Goal: Contribute content

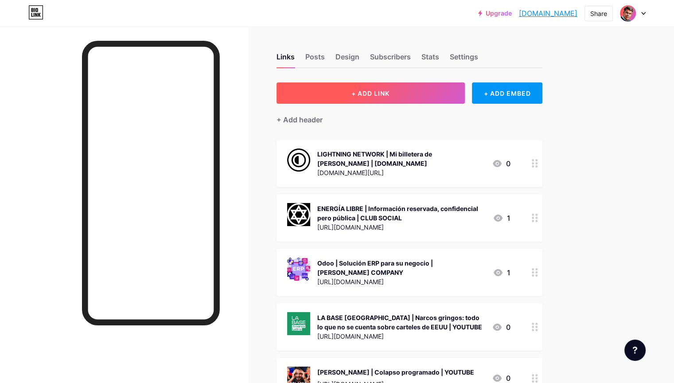
click at [389, 90] on span "+ ADD LINK" at bounding box center [370, 93] width 38 height 8
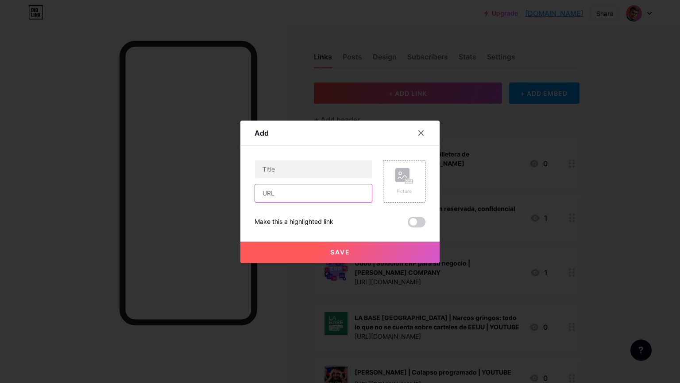
click at [324, 198] on input "text" at bounding box center [313, 193] width 117 height 18
paste input "[URL][DOMAIN_NAME]"
type input "[URL][DOMAIN_NAME]"
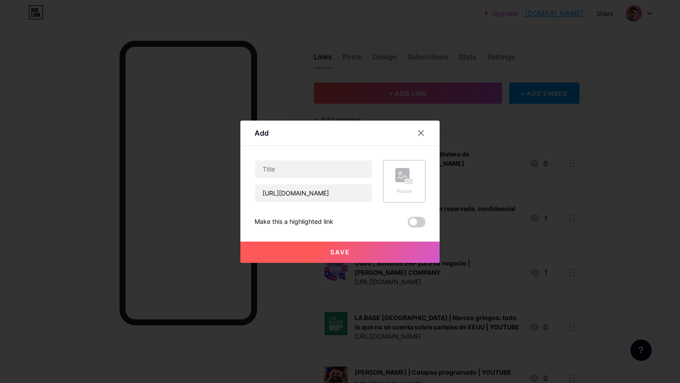
click at [402, 177] on icon at bounding box center [402, 176] width 9 height 3
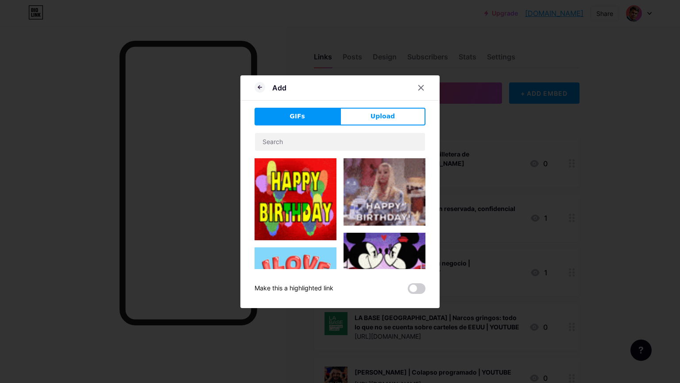
click at [382, 115] on span "Upload" at bounding box center [383, 116] width 24 height 9
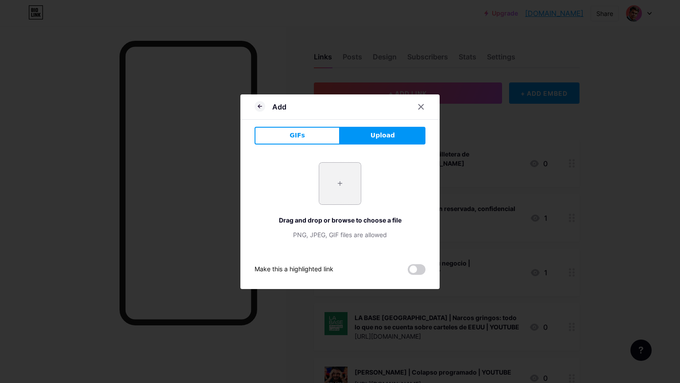
click at [352, 176] on input "file" at bounding box center [340, 184] width 42 height 42
type input "C:\fakepath\WhatsApp Image [DATE] 9.46.00 AM.jpeg"
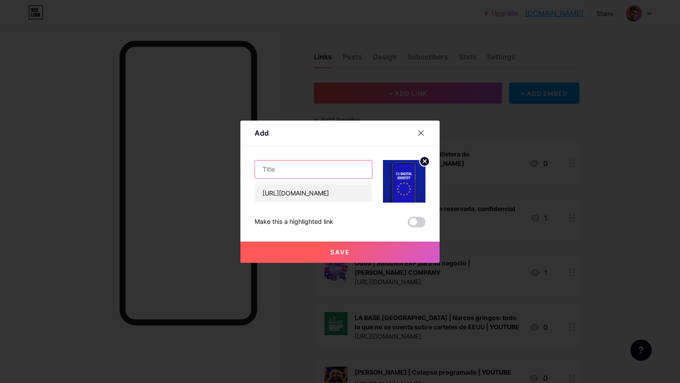
click at [329, 172] on input "text" at bounding box center [313, 169] width 117 height 18
paste input "La UE impulsa nuevas medidas para la verificación de la edad en la identificaci…"
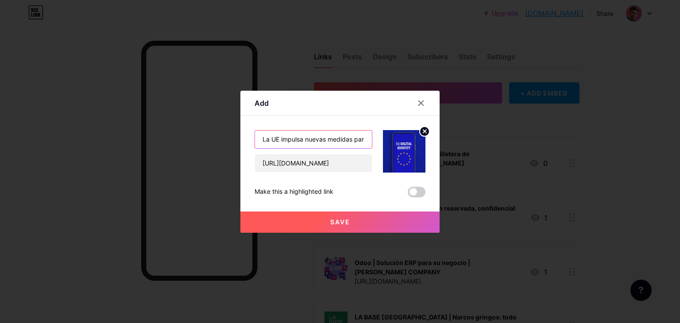
scroll to position [0, 425]
paste input "[DOMAIN_NAME]"
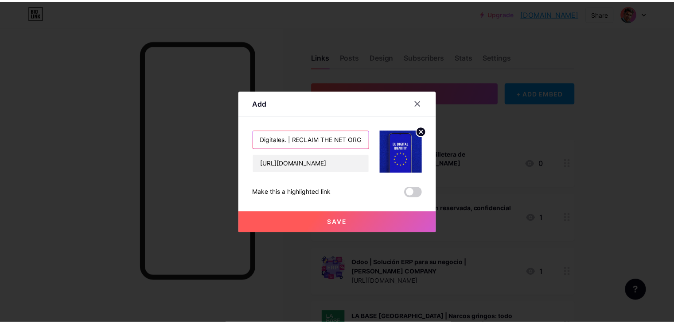
scroll to position [0, 0]
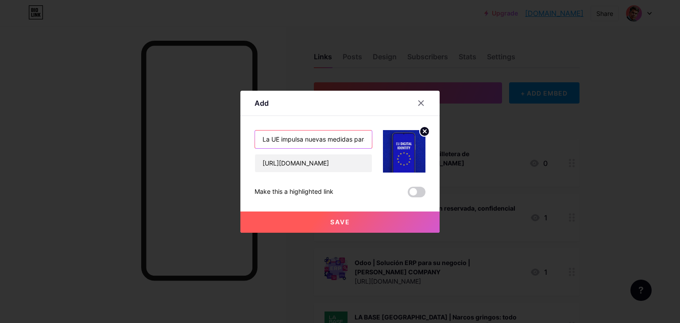
paste input "[PERSON_NAME]"
type input "[PERSON_NAME] | La UE impulsa nuevas medidas para la verificación de la edad en…"
click at [342, 224] on span "Save" at bounding box center [340, 222] width 20 height 8
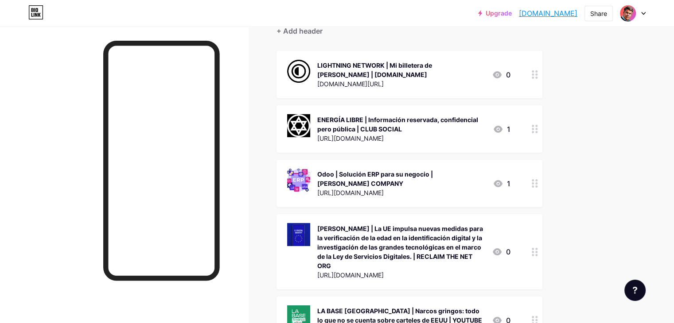
scroll to position [221, 0]
